Goal: Task Accomplishment & Management: Complete application form

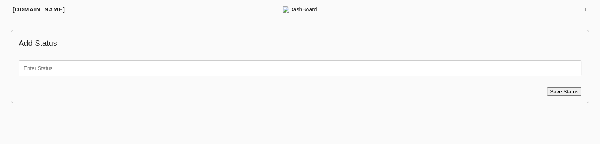
click at [278, 76] on div at bounding box center [300, 68] width 563 height 22
click at [278, 70] on input "text" at bounding box center [300, 68] width 563 height 16
type input "test"
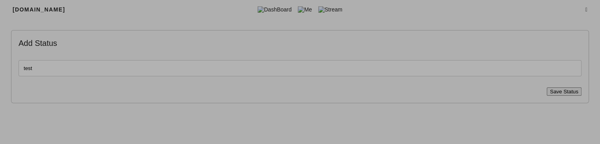
click at [562, 92] on span "Save Status" at bounding box center [564, 91] width 28 height 6
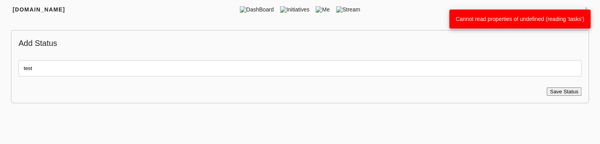
click at [571, 20] on span "Cannot read properties of undefined (reading 'tasks')" at bounding box center [519, 19] width 129 height 6
copy span "tasks"
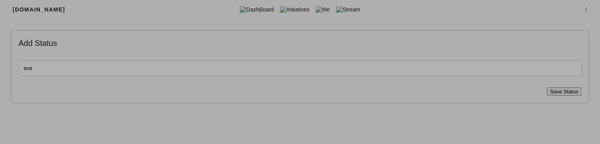
click at [563, 90] on span "Save Status" at bounding box center [564, 91] width 28 height 6
click at [568, 90] on span "Save Status" at bounding box center [564, 91] width 28 height 6
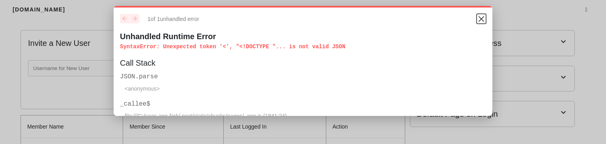
click at [476, 21] on icon "Close" at bounding box center [480, 18] width 9 height 9
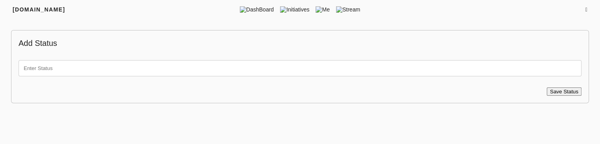
click at [60, 66] on input "text" at bounding box center [300, 68] width 563 height 16
type input "test"
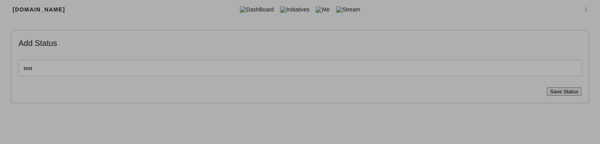
click at [560, 90] on span "Save Status" at bounding box center [564, 91] width 28 height 6
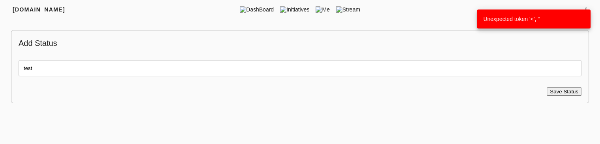
click at [536, 19] on span "Unexpected token '<', "" at bounding box center [511, 19] width 56 height 6
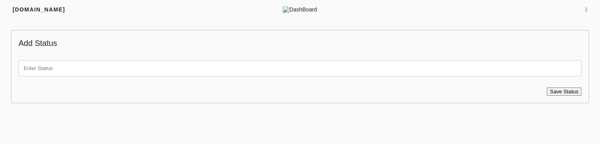
click at [75, 60] on input "text" at bounding box center [300, 68] width 563 height 16
type input "test"
click at [557, 91] on span "Save Status" at bounding box center [564, 91] width 28 height 6
click at [95, 73] on input "text" at bounding box center [300, 68] width 563 height 16
type input "test"
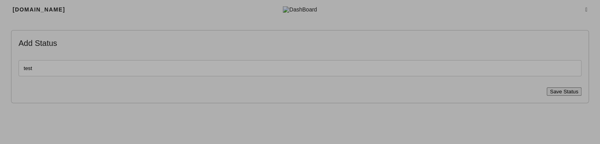
click at [573, 95] on button "Save Status" at bounding box center [564, 91] width 35 height 8
